Goal: Information Seeking & Learning: Learn about a topic

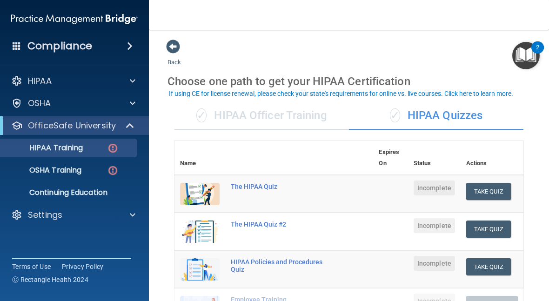
click at [135, 105] on span at bounding box center [133, 103] width 6 height 11
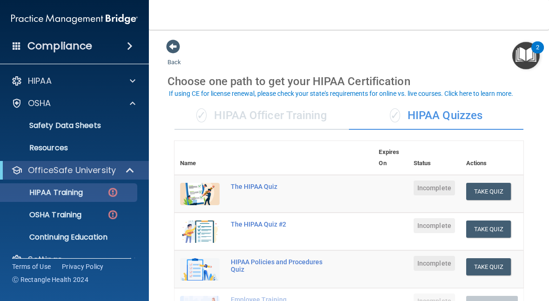
click at [89, 129] on p "Safety Data Sheets" at bounding box center [69, 125] width 127 height 9
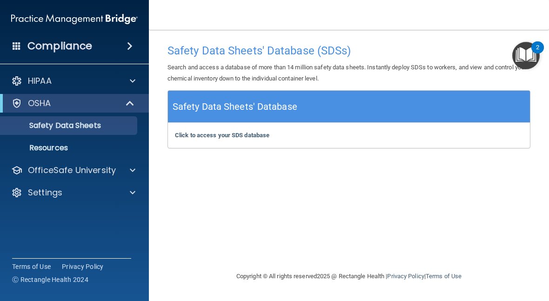
click at [508, 97] on div "Safety Data Sheets' Database" at bounding box center [349, 107] width 362 height 32
click at [266, 97] on div "Safety Data Sheets' Database" at bounding box center [349, 107] width 362 height 32
click at [235, 134] on b "Click to access your SDS database" at bounding box center [222, 135] width 95 height 7
click at [133, 78] on span at bounding box center [133, 80] width 6 height 11
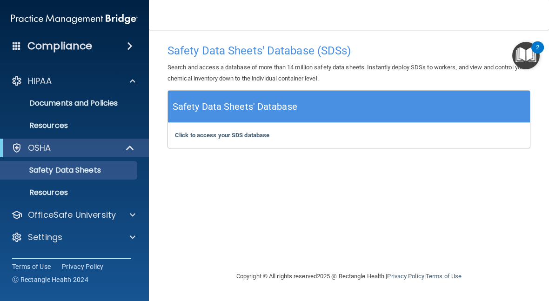
click at [113, 102] on p "Documents and Policies" at bounding box center [69, 103] width 127 height 9
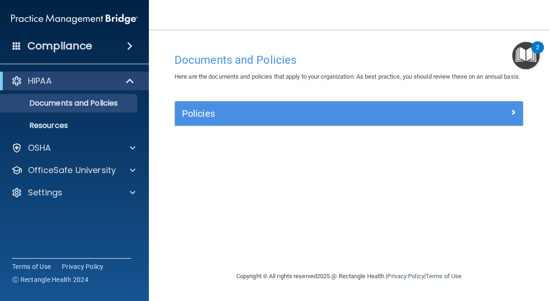
click at [508, 117] on div at bounding box center [479, 111] width 87 height 11
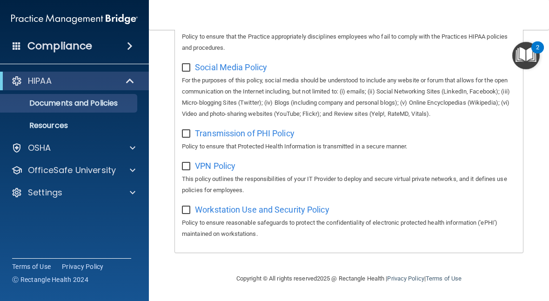
scroll to position [822, 0]
click at [140, 149] on div at bounding box center [131, 147] width 23 height 11
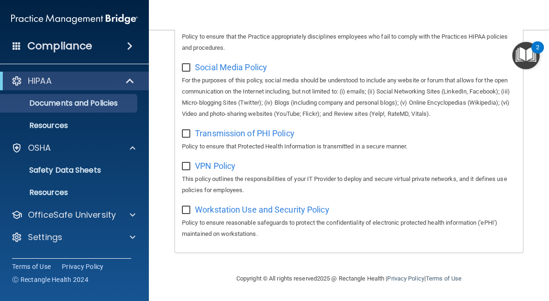
click at [95, 169] on p "Safety Data Sheets" at bounding box center [69, 170] width 127 height 9
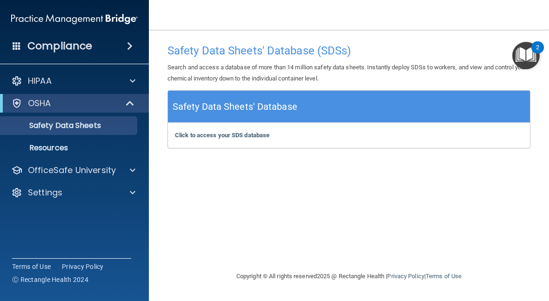
click at [238, 102] on h5 "Safety Data Sheets' Database" at bounding box center [235, 107] width 125 height 16
click at [223, 105] on h5 "Safety Data Sheets' Database" at bounding box center [235, 107] width 125 height 16
click at [216, 137] on b "Click to access your SDS database" at bounding box center [222, 135] width 95 height 7
click at [536, 59] on img "Open Resource Center, 2 new notifications" at bounding box center [526, 55] width 27 height 27
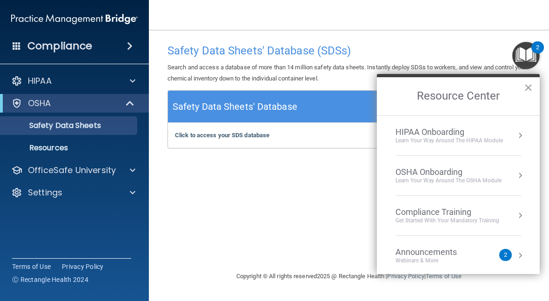
click at [455, 176] on div "OSHA Onboarding" at bounding box center [449, 172] width 106 height 10
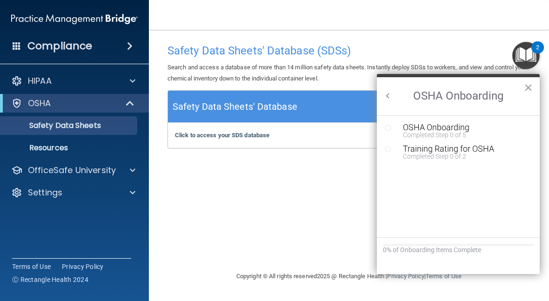
click at [463, 129] on div "OSHA Onboarding" at bounding box center [465, 127] width 125 height 8
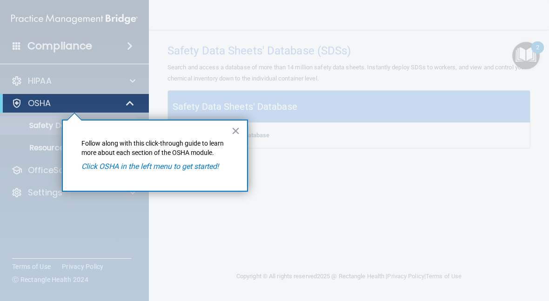
click at [182, 170] on em "Click OSHA in the left menu to get started!" at bounding box center [149, 166] width 137 height 9
click at [166, 167] on em "Click OSHA in the left menu to get started!" at bounding box center [149, 166] width 137 height 9
click at [182, 169] on em "Click OSHA in the left menu to get started!" at bounding box center [149, 166] width 137 height 9
click at [237, 132] on button "×" at bounding box center [235, 130] width 9 height 15
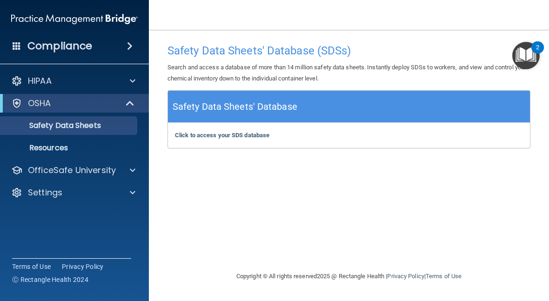
click at [223, 135] on b "Click to access your SDS database" at bounding box center [222, 135] width 95 height 7
click at [97, 45] on div "Compliance" at bounding box center [74, 46] width 149 height 20
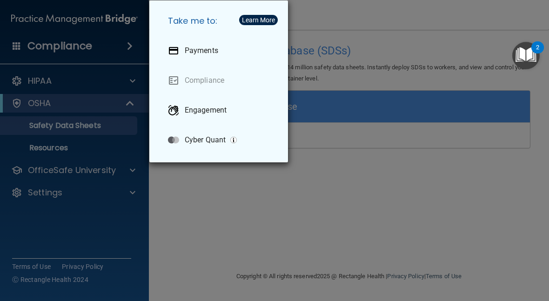
click at [180, 191] on div "Take me to: Payments Compliance Engagement Cyber Quant" at bounding box center [274, 150] width 549 height 301
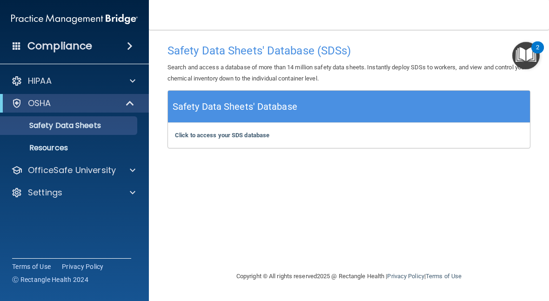
click at [135, 80] on div at bounding box center [131, 80] width 23 height 11
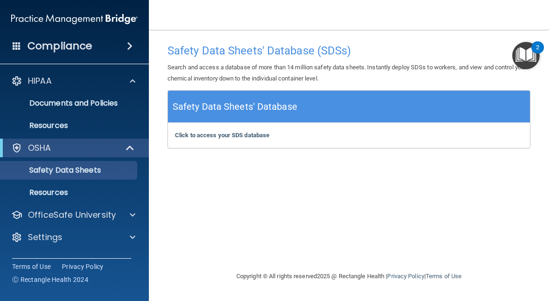
click at [133, 147] on span at bounding box center [131, 147] width 8 height 11
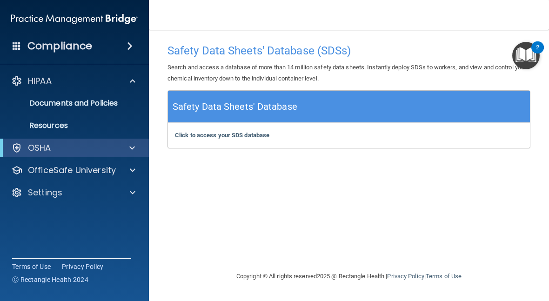
click at [134, 145] on span at bounding box center [132, 147] width 6 height 11
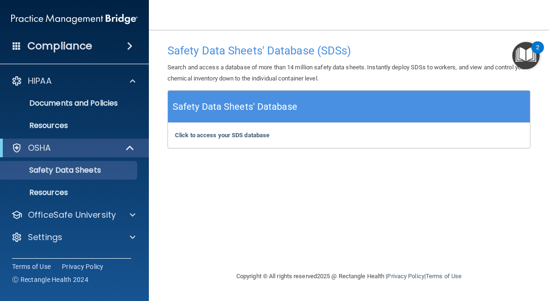
click at [59, 196] on p "Resources" at bounding box center [69, 192] width 127 height 9
